Goal: Information Seeking & Learning: Learn about a topic

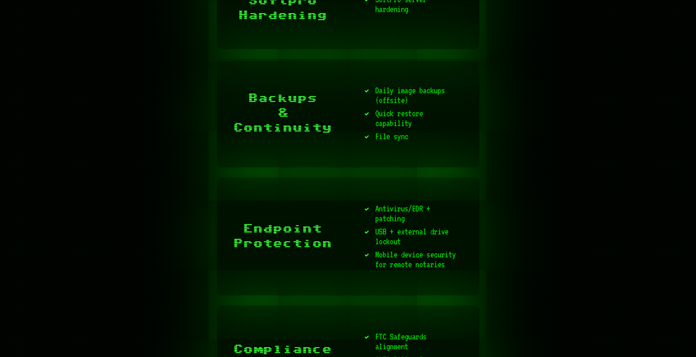
scroll to position [1394, 0]
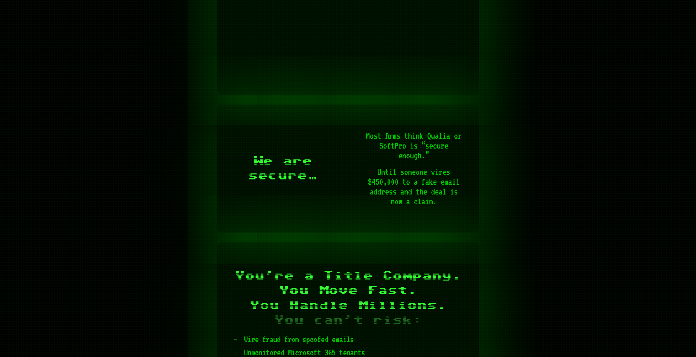
scroll to position [492, 0]
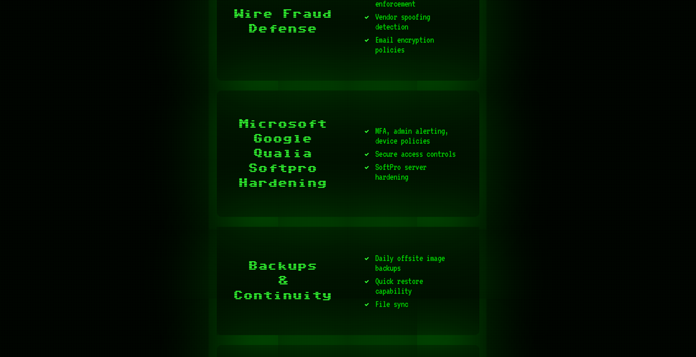
scroll to position [1230, 0]
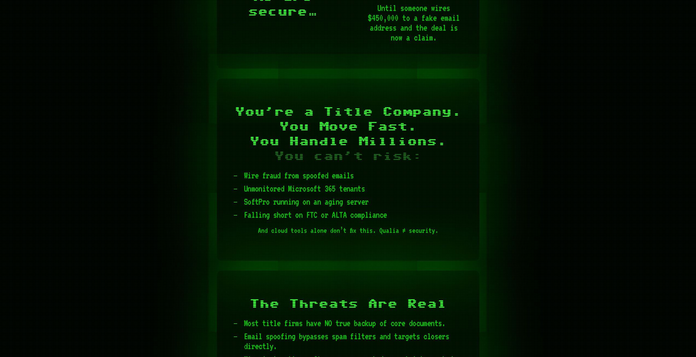
scroll to position [711, 0]
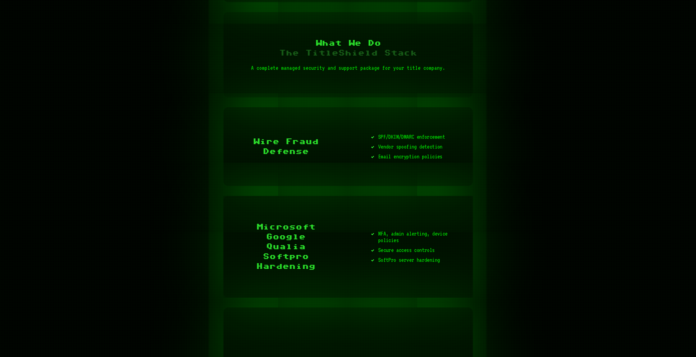
scroll to position [957, 0]
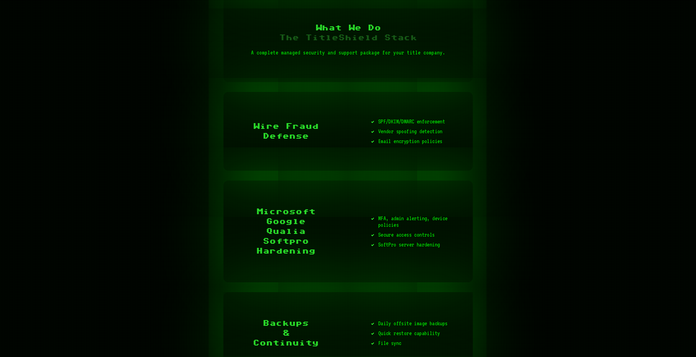
scroll to position [984, 0]
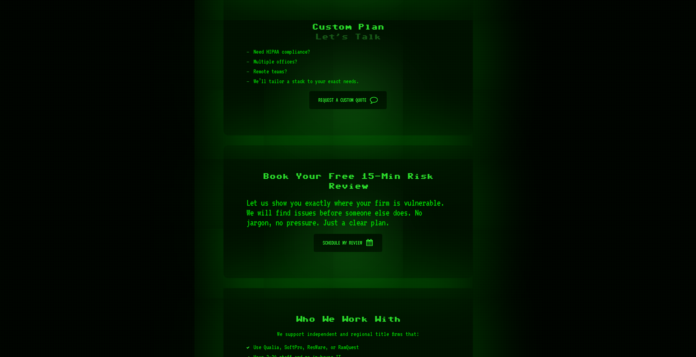
scroll to position [2214, 0]
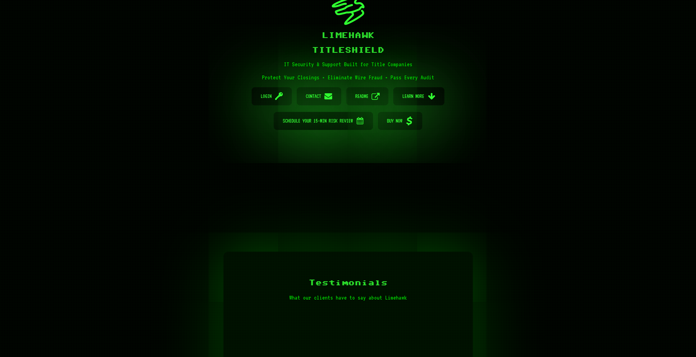
scroll to position [109, 0]
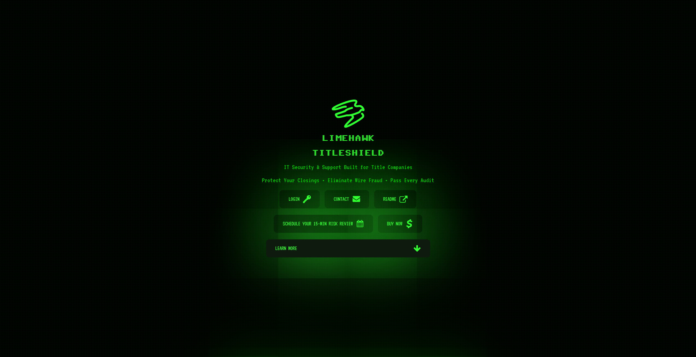
click at [370, 251] on span "Learn more" at bounding box center [342, 248] width 135 height 18
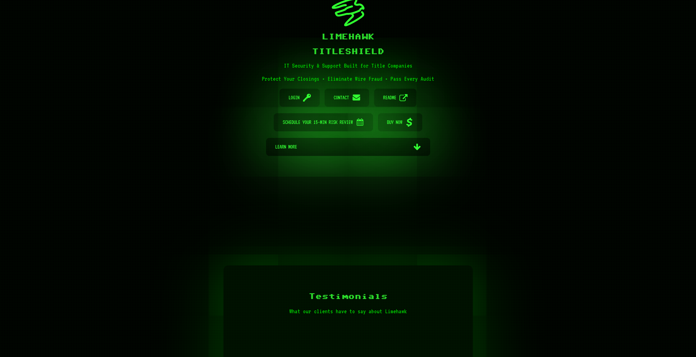
scroll to position [11, 0]
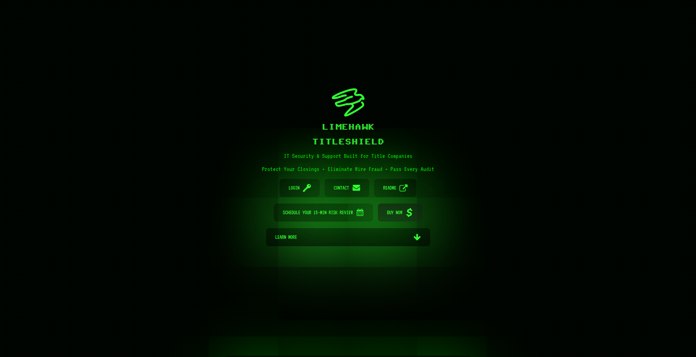
click at [396, 216] on span "Buy Now" at bounding box center [394, 212] width 15 height 18
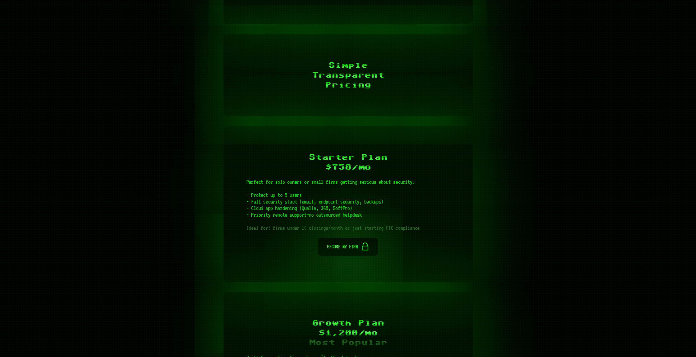
scroll to position [1728, 0]
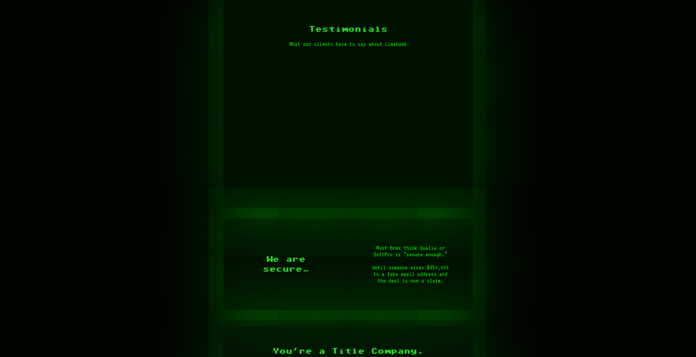
scroll to position [367, 0]
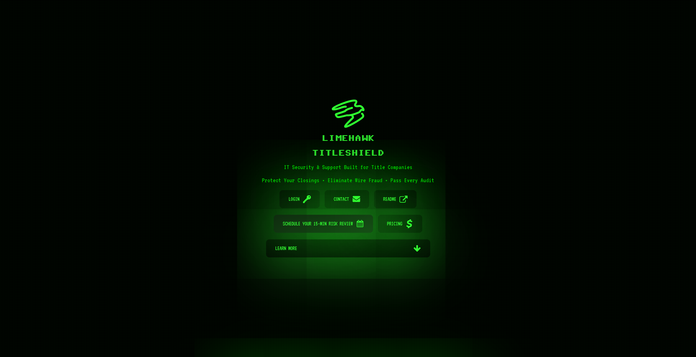
click at [356, 225] on link "Calendar Schedule Your 15-Min Risk Review" at bounding box center [323, 224] width 99 height 18
click at [396, 225] on span "Pricing" at bounding box center [394, 224] width 15 height 18
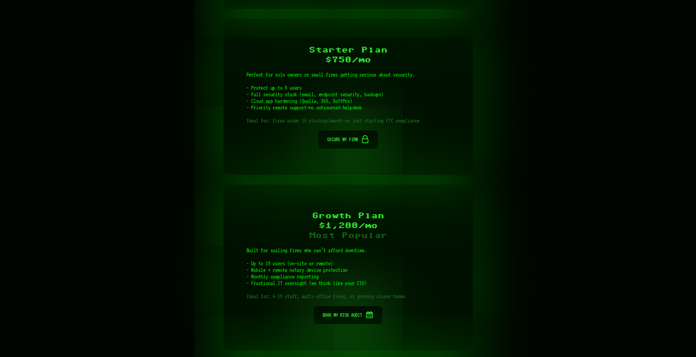
scroll to position [1783, 0]
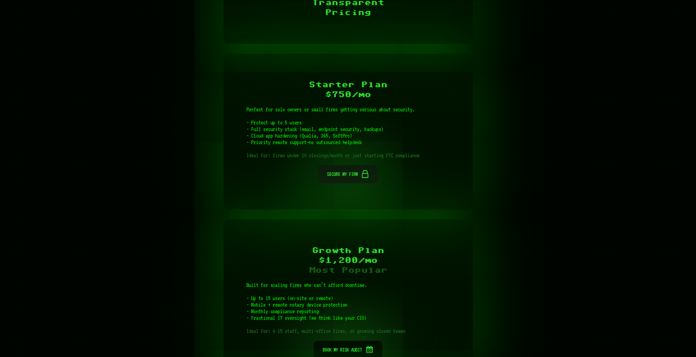
click at [347, 165] on span "Secure My Firm" at bounding box center [342, 174] width 31 height 18
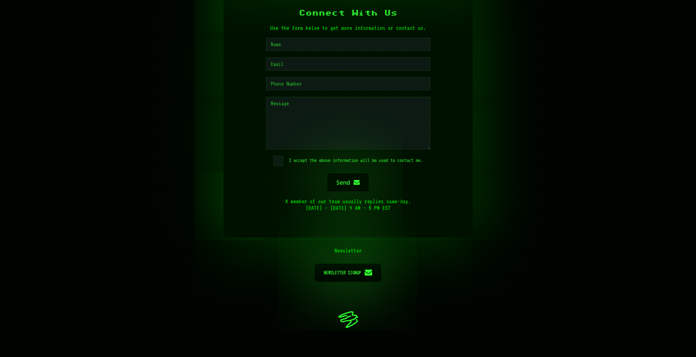
scroll to position [2739, 0]
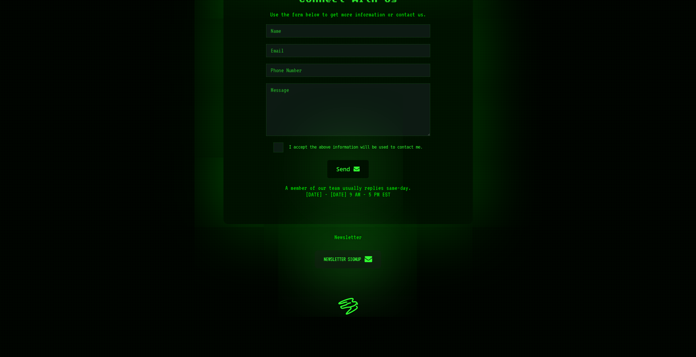
click at [347, 250] on span "Newsletter Signup" at bounding box center [342, 259] width 37 height 18
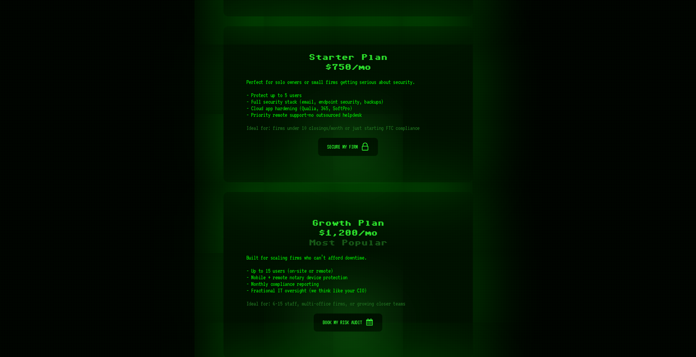
scroll to position [1756, 0]
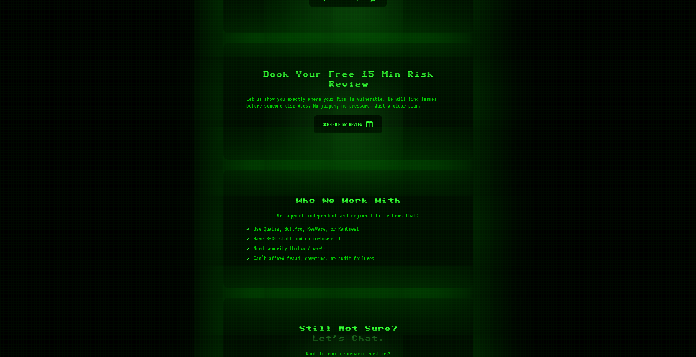
scroll to position [2739, 0]
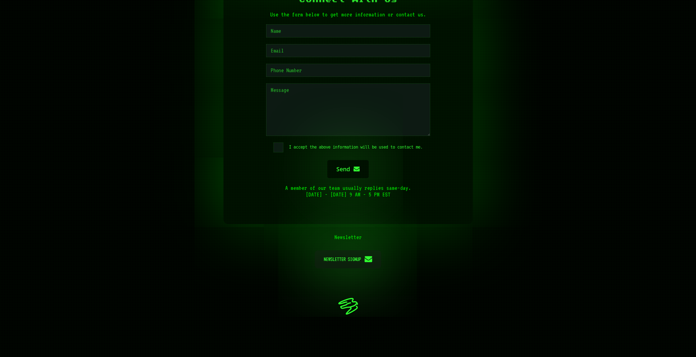
click at [345, 250] on span "Newsletter Signup" at bounding box center [342, 259] width 37 height 18
click at [350, 250] on span "Newsletter Signup" at bounding box center [342, 259] width 37 height 18
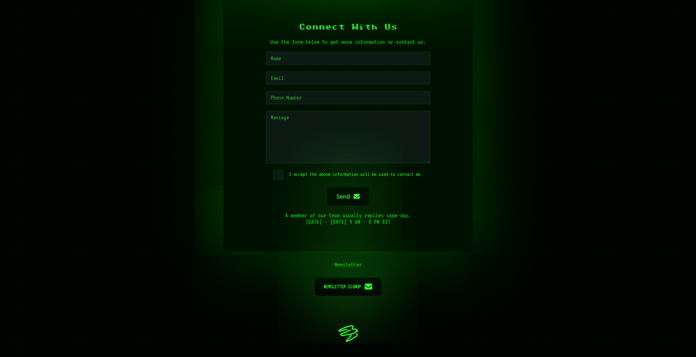
scroll to position [0, 0]
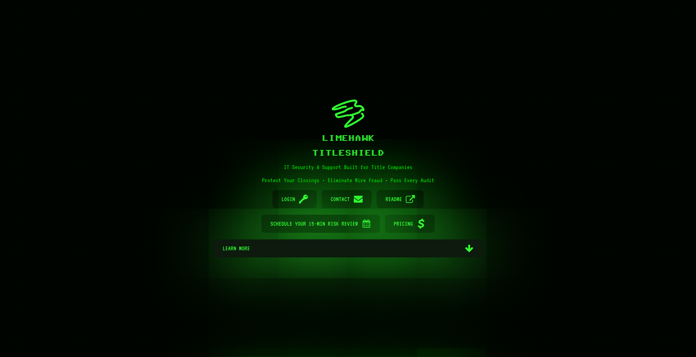
click at [338, 248] on span "Learn more" at bounding box center [342, 248] width 238 height 18
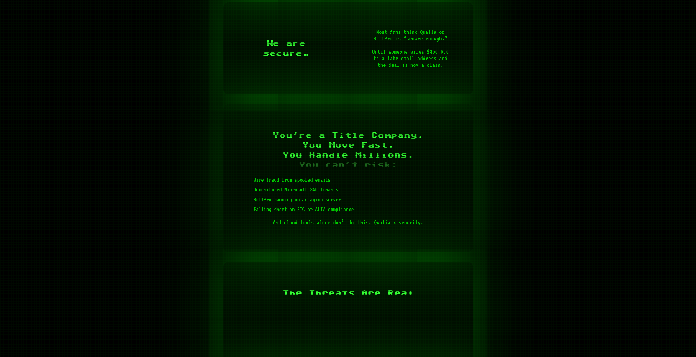
scroll to position [585, 0]
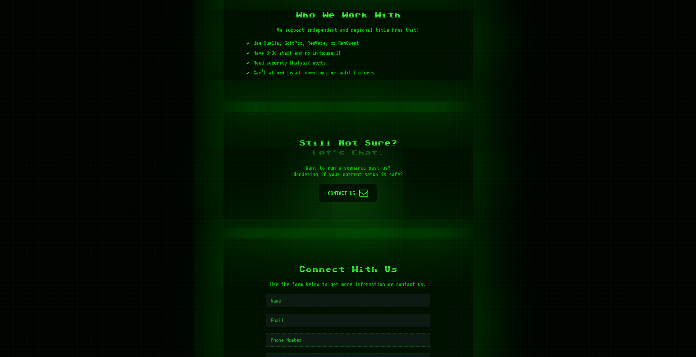
scroll to position [2553, 0]
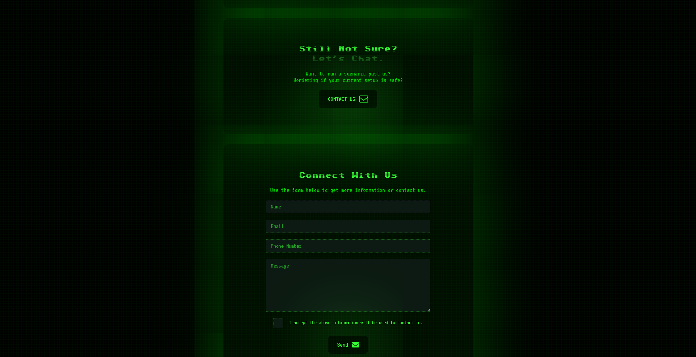
click at [295, 200] on input "text" at bounding box center [348, 206] width 164 height 13
click at [390, 220] on input "email" at bounding box center [348, 226] width 164 height 13
click at [396, 239] on input "tel" at bounding box center [348, 245] width 164 height 13
click at [390, 266] on textarea at bounding box center [348, 285] width 164 height 52
click at [371, 239] on input "tel" at bounding box center [348, 245] width 164 height 13
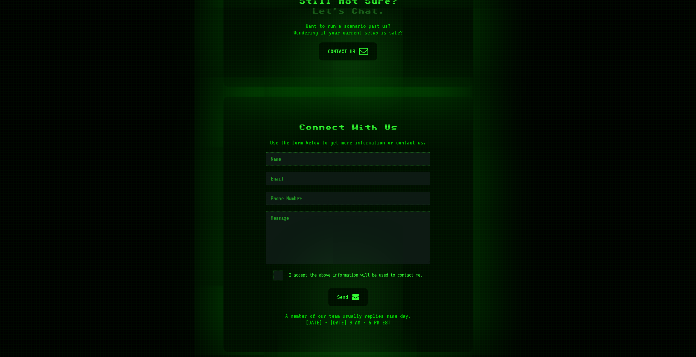
scroll to position [2608, 0]
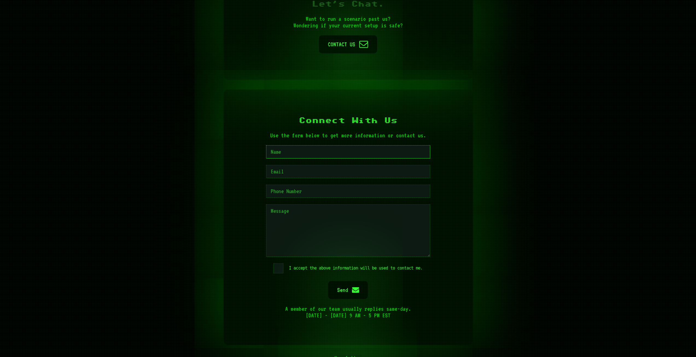
click at [360, 145] on input "text" at bounding box center [348, 151] width 164 height 13
click at [393, 165] on input "email" at bounding box center [348, 171] width 164 height 13
click at [398, 185] on input "tel" at bounding box center [348, 191] width 164 height 13
click at [449, 188] on form "I accept the above information will be used to contact me. Email Send" at bounding box center [347, 222] width 203 height 154
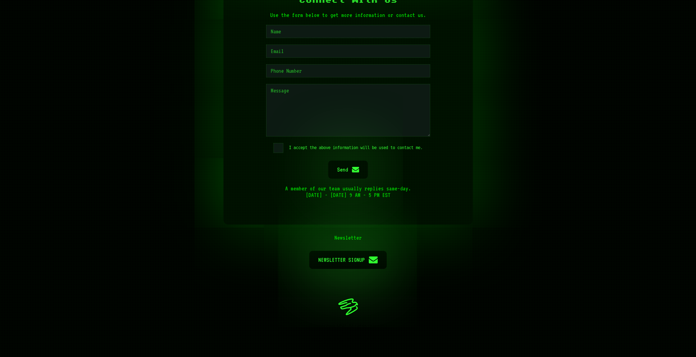
scroll to position [2729, 0]
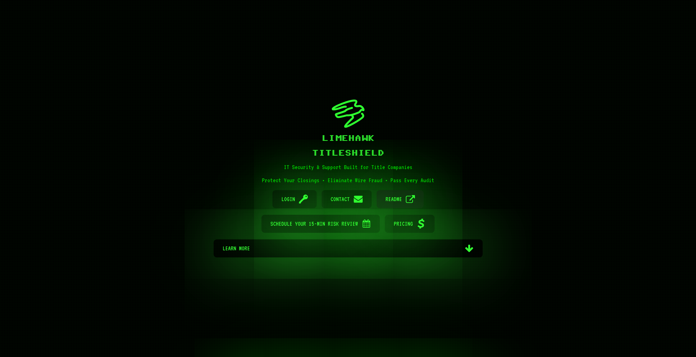
click at [397, 200] on span "README" at bounding box center [393, 199] width 16 height 18
click at [408, 200] on link "Link README" at bounding box center [399, 199] width 47 height 18
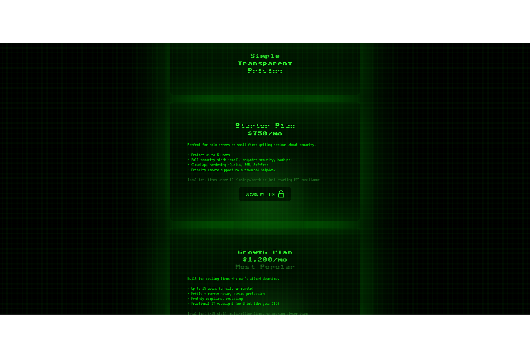
scroll to position [2713, 0]
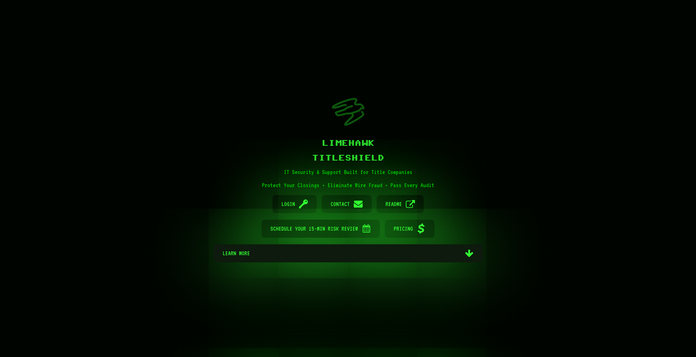
click at [309, 251] on span "Learn more" at bounding box center [342, 253] width 238 height 18
